Goal: Check status: Check status

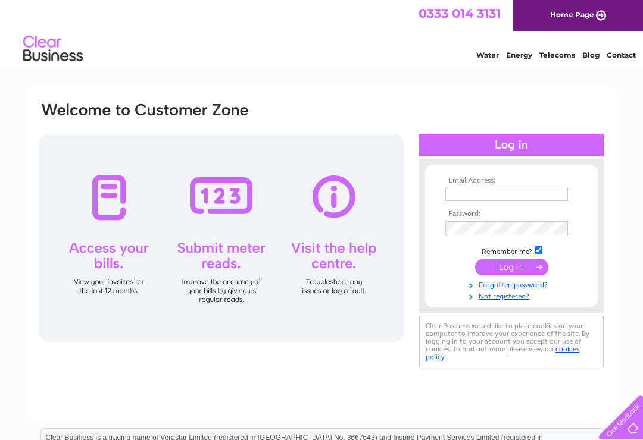
click at [483, 200] on input "text" at bounding box center [506, 194] width 123 height 13
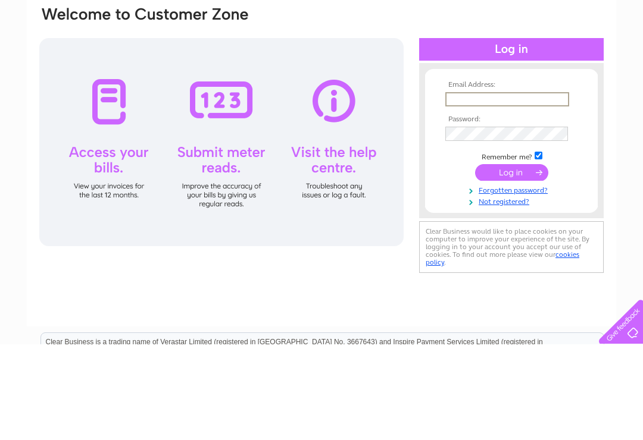
type input "hazeldewhurst@icloud.com"
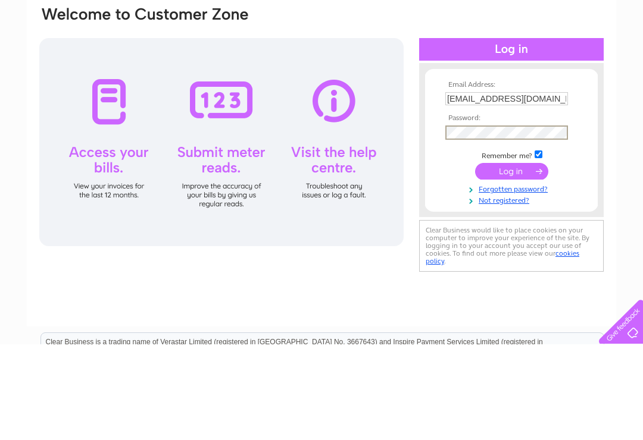
scroll to position [96, 0]
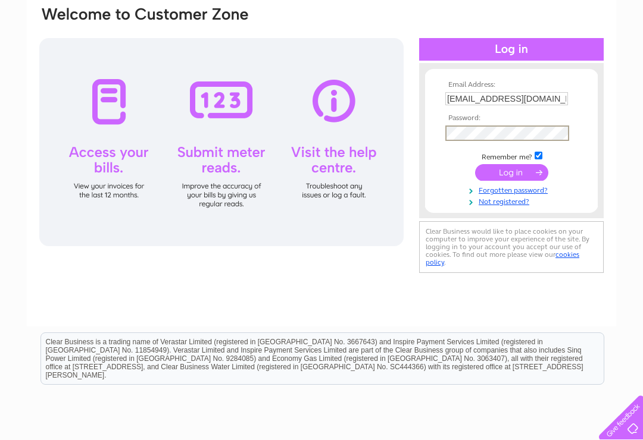
click at [524, 173] on input "submit" at bounding box center [511, 172] width 73 height 17
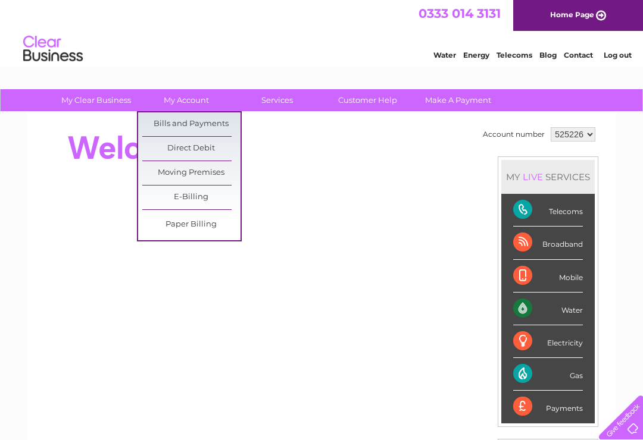
click at [195, 124] on link "Bills and Payments" at bounding box center [191, 124] width 98 height 24
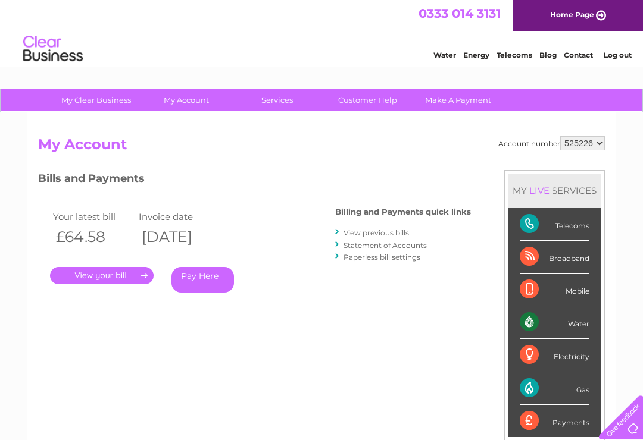
click at [123, 268] on link "." at bounding box center [102, 275] width 104 height 17
